Goal: Check status: Check status

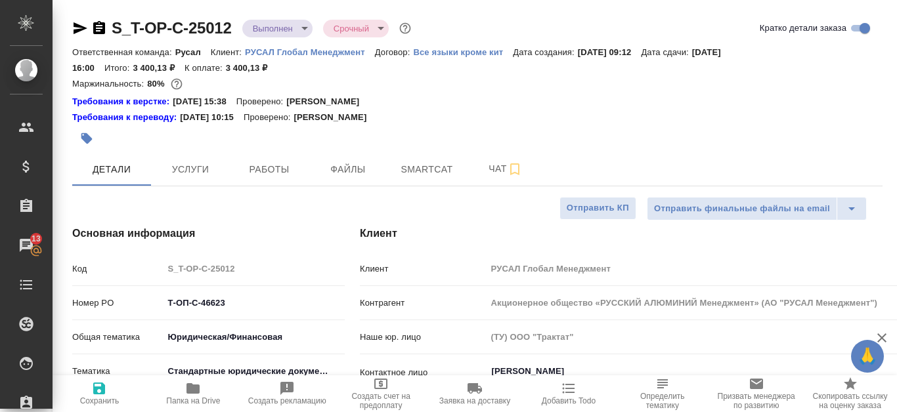
select select "RU"
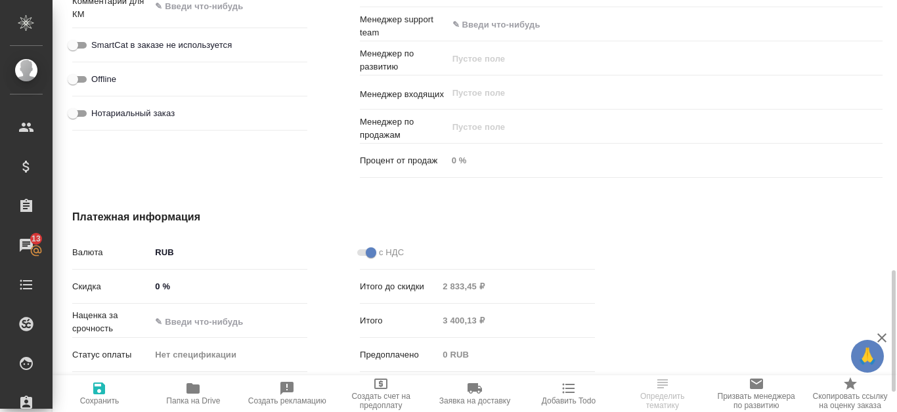
scroll to position [985, 0]
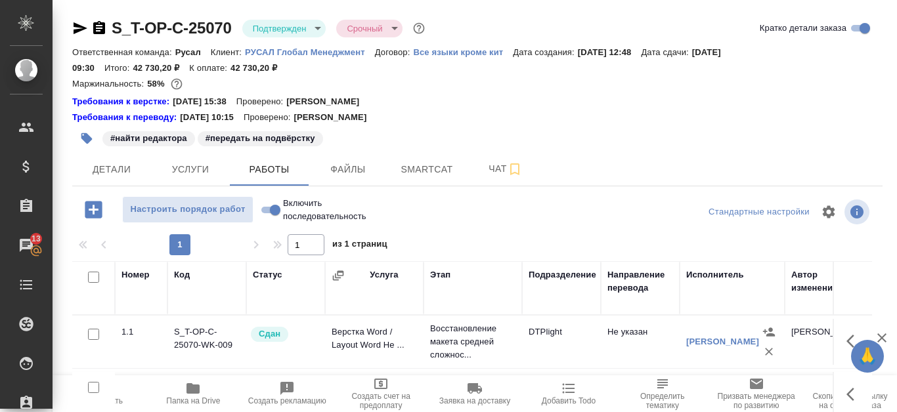
scroll to position [47, 0]
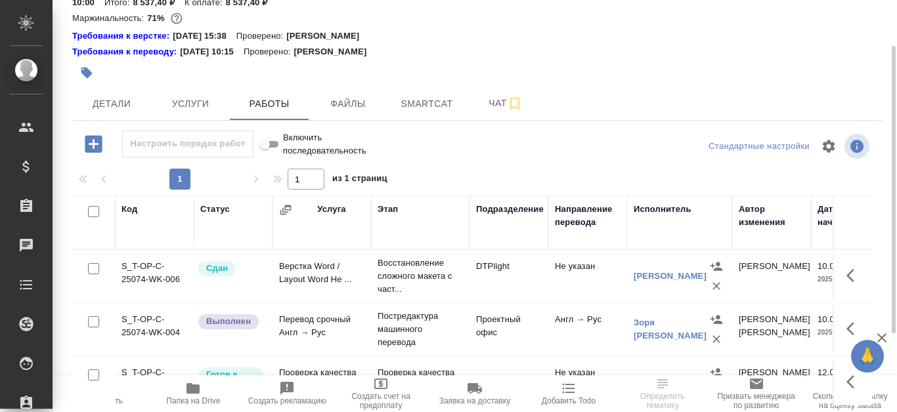
scroll to position [131, 0]
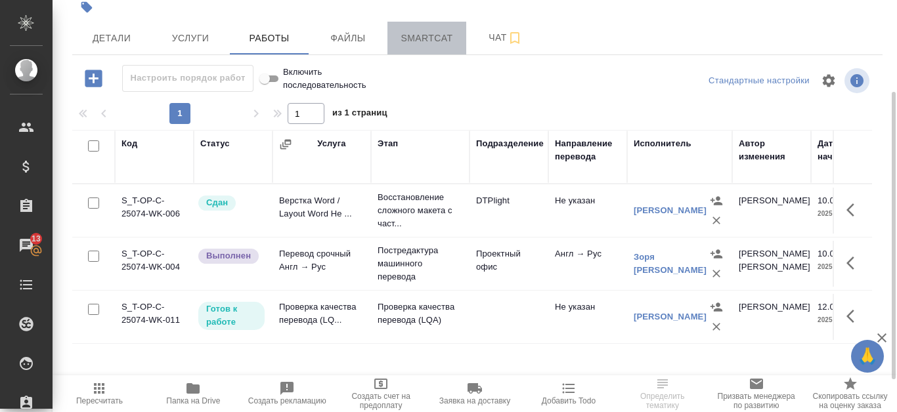
click at [439, 46] on span "Smartcat" at bounding box center [426, 38] width 63 height 16
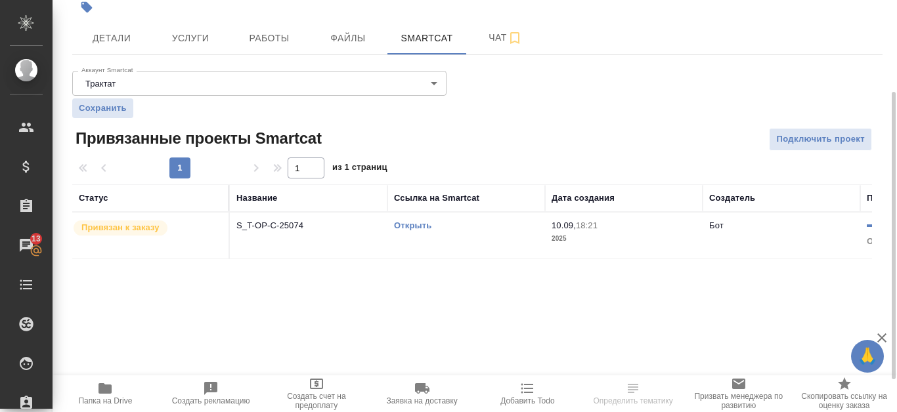
click at [417, 230] on link "Открыть" at bounding box center [412, 226] width 37 height 10
